Goal: Find specific page/section: Find specific page/section

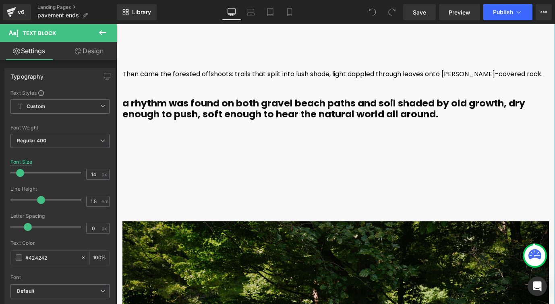
scroll to position [2231, 0]
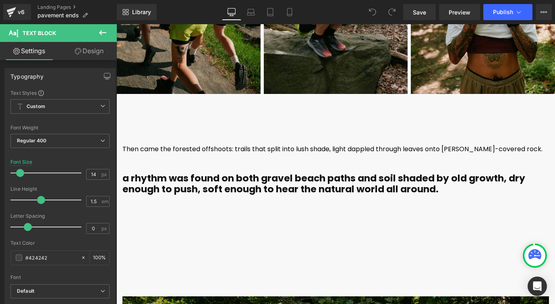
click at [303, 270] on div "Loading Product Data" at bounding box center [278, 272] width 58 height 9
click at [303, 205] on div "a rhythm was found on both gravel beach paths and soil shaded by old growth, dr…" at bounding box center [335, 187] width 427 height 41
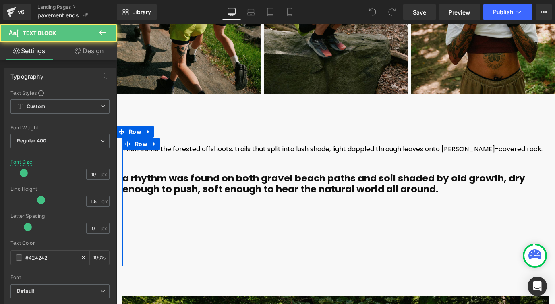
click at [307, 248] on div "Then came the forested offshoots: trails that split into lush shade, light dapp…" at bounding box center [335, 202] width 427 height 128
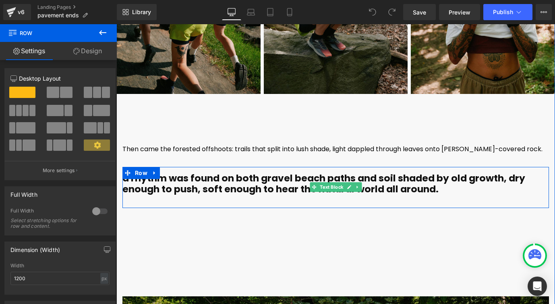
click at [236, 182] on b "a rhythm was found on both gravel beach paths and soil shaded by old growth, dr…" at bounding box center [323, 184] width 403 height 24
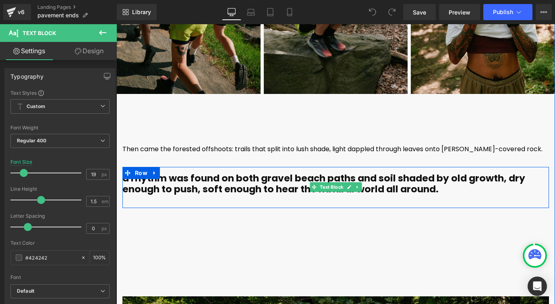
click at [234, 180] on b "a rhythm was found on both gravel beach paths and soil shaded by old growth, dr…" at bounding box center [323, 184] width 403 height 24
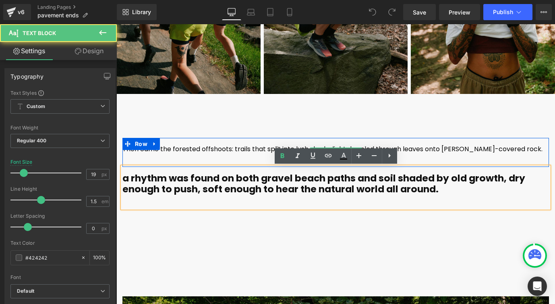
click at [240, 145] on font "Then came the forested offshoots: trails that split into lush shade, light dapp…" at bounding box center [332, 148] width 420 height 9
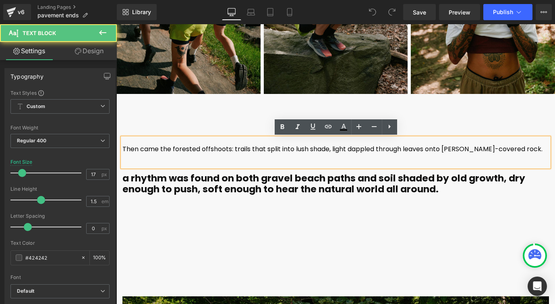
click at [324, 163] on div "Then came the forested offshoots: trails that split into lush shade, light dapp…" at bounding box center [335, 152] width 427 height 29
click at [278, 149] on font "Then came the forested offshoots: trails that split into lush shade, light dapp…" at bounding box center [332, 148] width 420 height 9
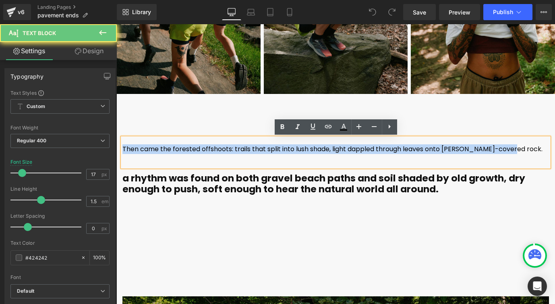
click at [278, 149] on font "Then came the forested offshoots: trails that split into lush shade, light dapp…" at bounding box center [332, 148] width 420 height 9
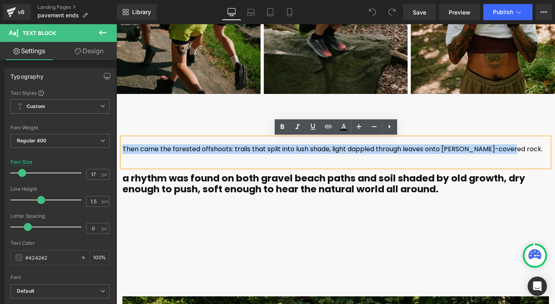
click at [278, 149] on font "Then came the forested offshoots: trails that split into lush shade, light dapp…" at bounding box center [332, 148] width 420 height 9
click at [276, 187] on b "a rhythm was found on both gravel beach paths and soil shaded by old growth, dr…" at bounding box center [323, 184] width 403 height 24
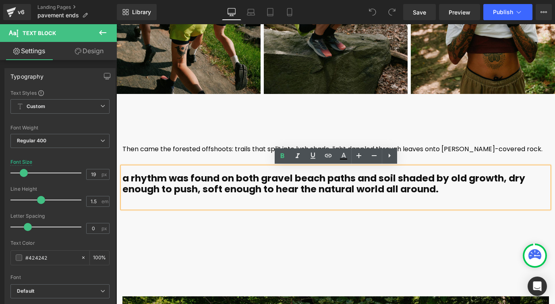
click at [237, 151] on font "Then came the forested offshoots: trails that split into lush shade, light dapp…" at bounding box center [332, 148] width 420 height 9
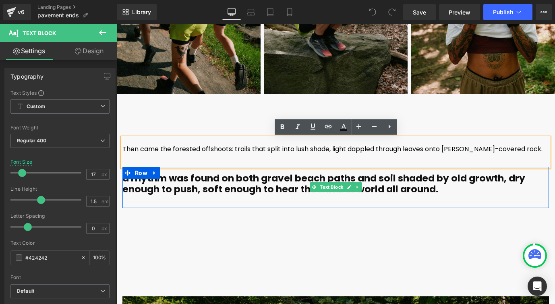
click at [388, 201] on div "a rhythm was found on both gravel beach paths and soil shaded by old growth, dr…" at bounding box center [335, 187] width 427 height 41
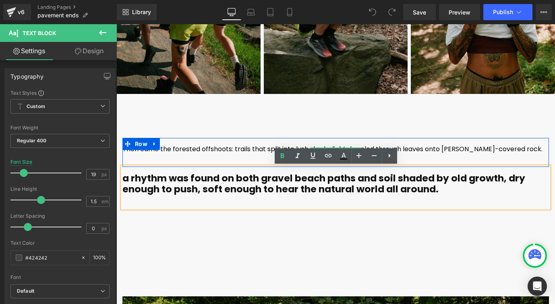
click at [215, 155] on div "Then came the forested offshoots: trails that split into lush shade, light dapp…" at bounding box center [335, 152] width 427 height 29
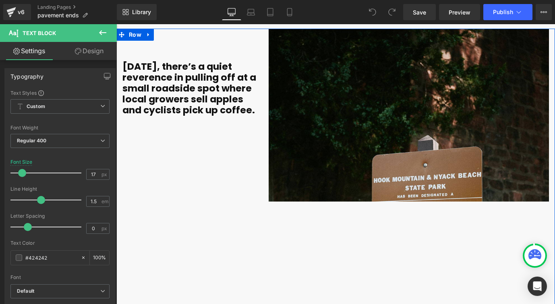
scroll to position [1320, 0]
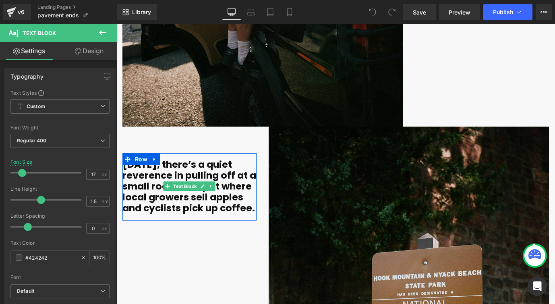
click at [218, 190] on b "[DATE], there’s a quiet reverence in pulling off at a small roadside spot where…" at bounding box center [189, 186] width 134 height 56
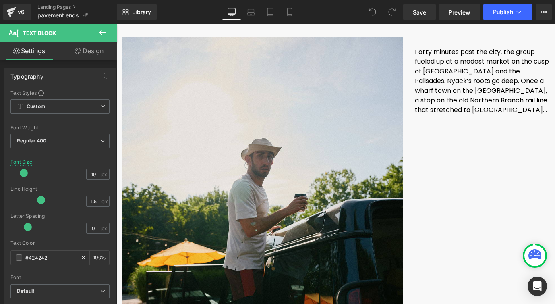
scroll to position [911, 0]
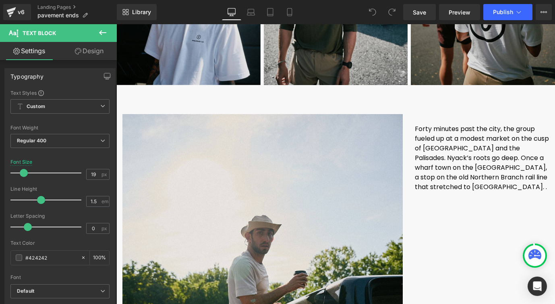
click at [484, 163] on div "Forty minutes past the city, the group fueled up at a modest market on the cusp…" at bounding box center [482, 163] width 134 height 90
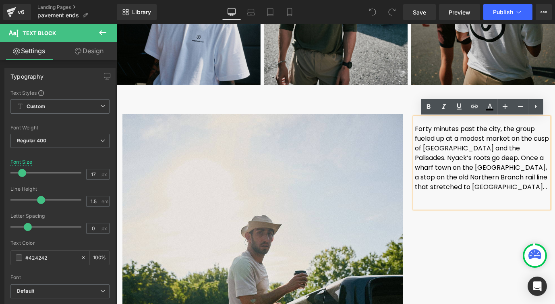
click at [475, 172] on p "Forty minutes past the city, the group fueled up at a modest market on the cusp…" at bounding box center [482, 158] width 134 height 68
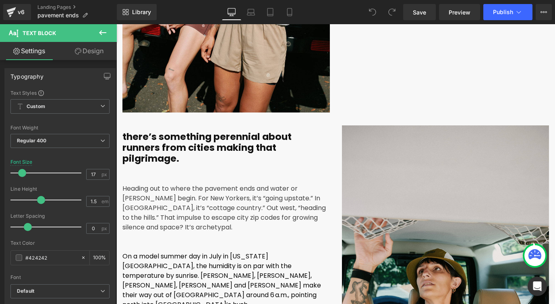
scroll to position [261, 0]
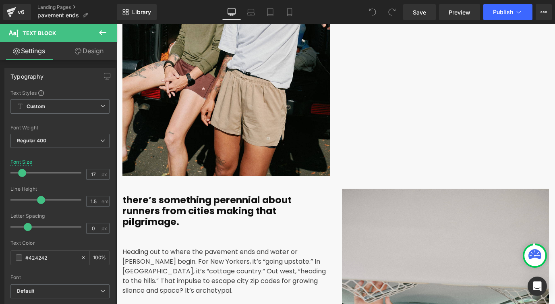
click at [174, 209] on b "there’s something perennial about runners from cities making that pilgrimage." at bounding box center [206, 210] width 169 height 35
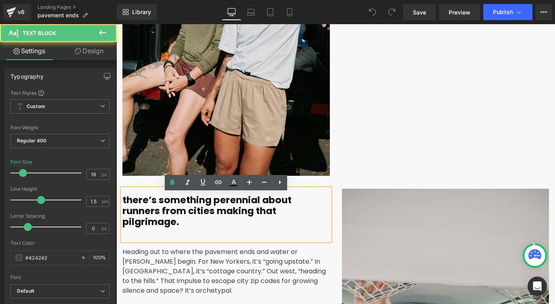
scroll to position [0, 0]
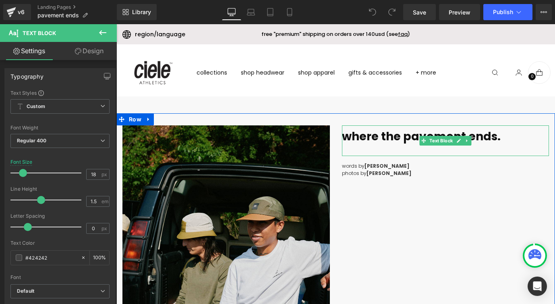
click at [409, 140] on b "where the pavement ends." at bounding box center [421, 137] width 159 height 16
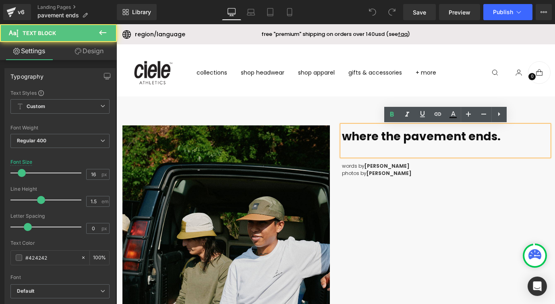
click at [358, 139] on b "where the pavement ends." at bounding box center [421, 137] width 159 height 16
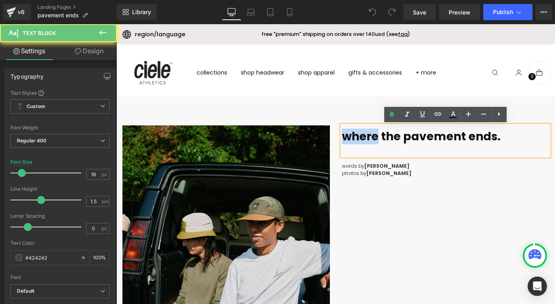
click at [358, 139] on b "where the pavement ends." at bounding box center [421, 137] width 159 height 16
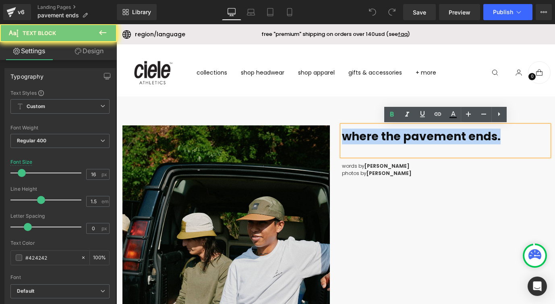
click at [362, 195] on div "Image Row where the pavement ends. Text Block words by [PERSON_NAME] photos by …" at bounding box center [335, 275] width 439 height 324
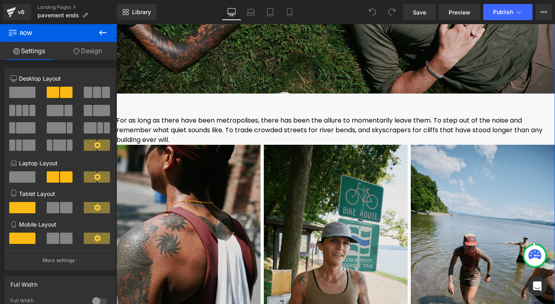
scroll to position [3940, 0]
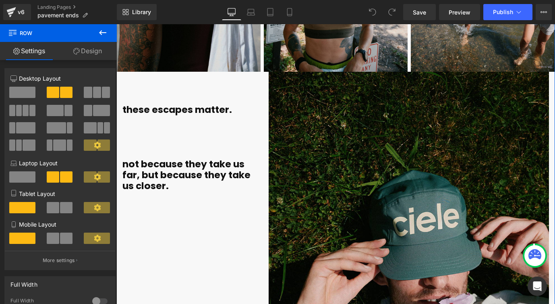
click at [171, 158] on b "not because they take us far, but because they take us closer." at bounding box center [186, 175] width 128 height 35
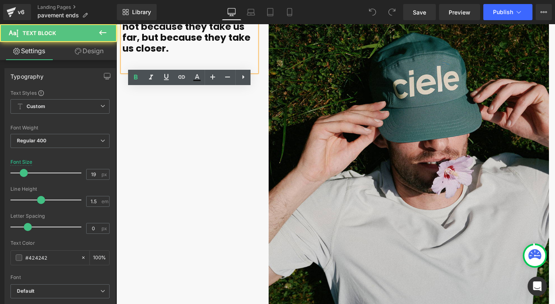
scroll to position [4609, 0]
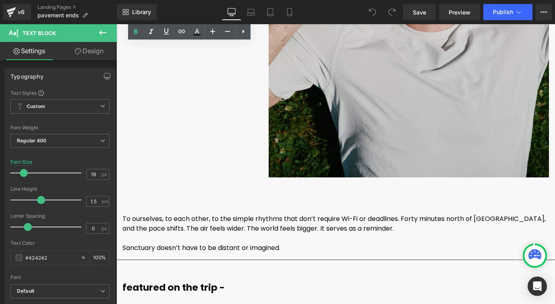
click at [175, 214] on font "To ourselves, to each other, to the simple rhythms that don’t require Wi-Fi or …" at bounding box center [333, 223] width 423 height 19
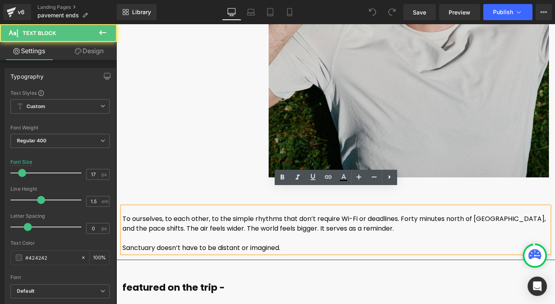
scroll to position [4770, 0]
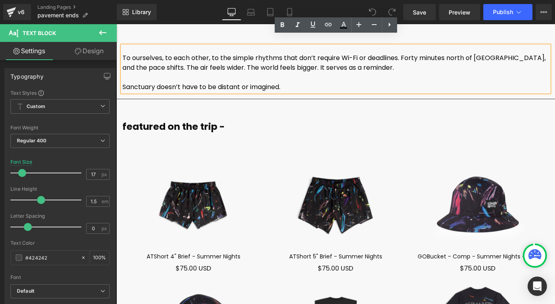
click at [116, 24] on div at bounding box center [116, 24] width 0 height 0
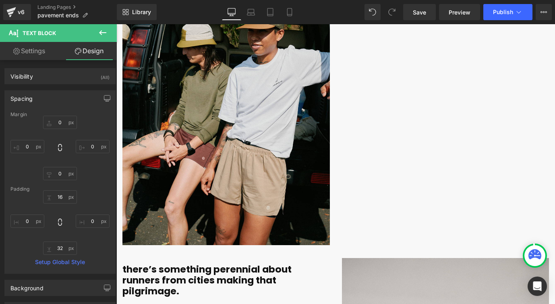
scroll to position [0, 0]
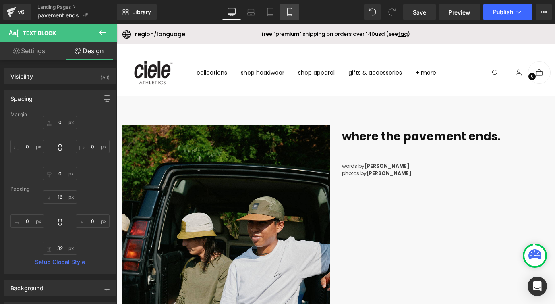
click at [294, 17] on link "Mobile" at bounding box center [289, 12] width 19 height 16
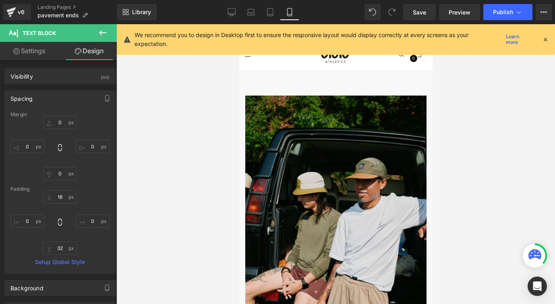
type input "0"
type input "16"
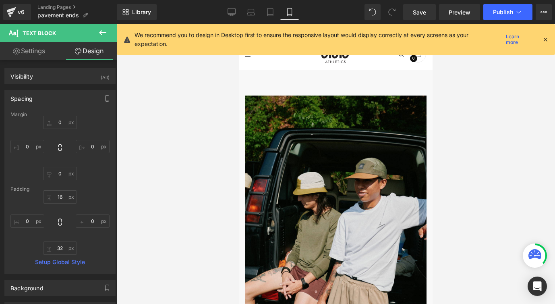
type input "0"
type input "28"
type input "0"
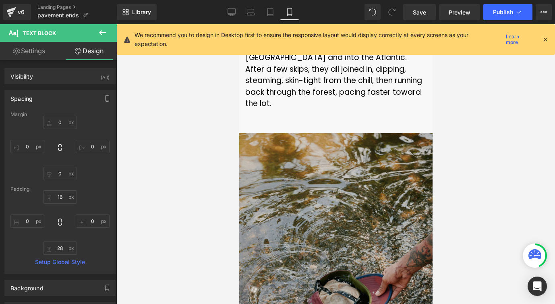
scroll to position [3076, 0]
